Goal: Navigation & Orientation: Find specific page/section

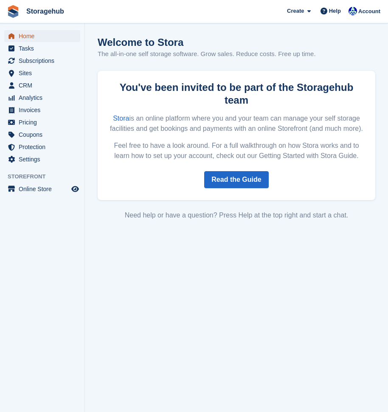
click at [26, 38] on span "Home" at bounding box center [44, 36] width 51 height 12
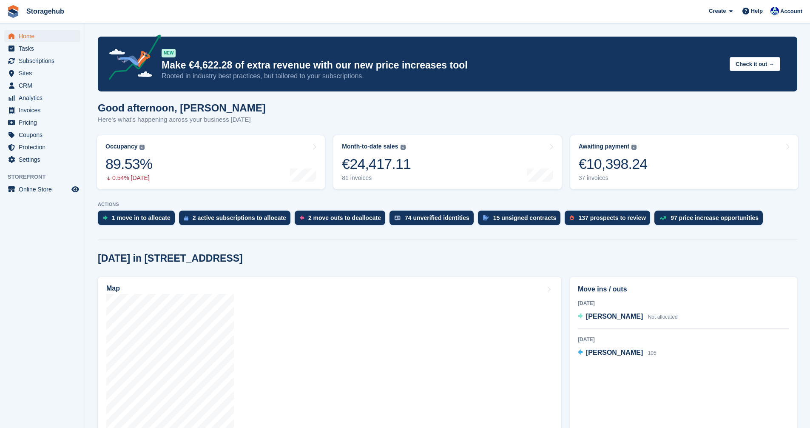
scroll to position [127, 0]
